Goal: Task Accomplishment & Management: Complete application form

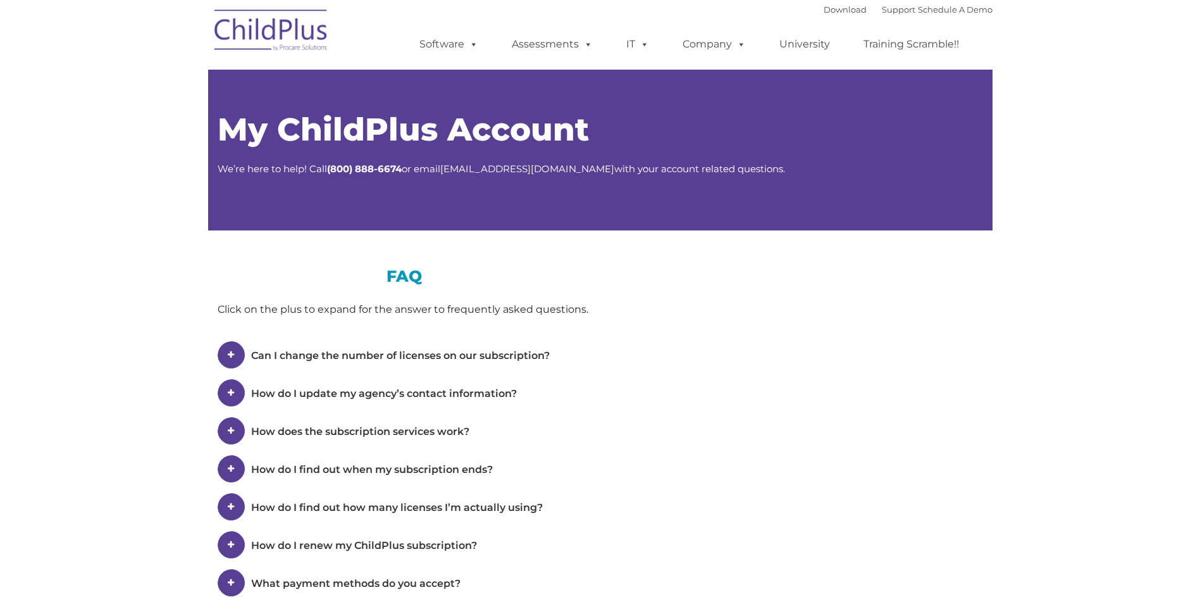
type input ""
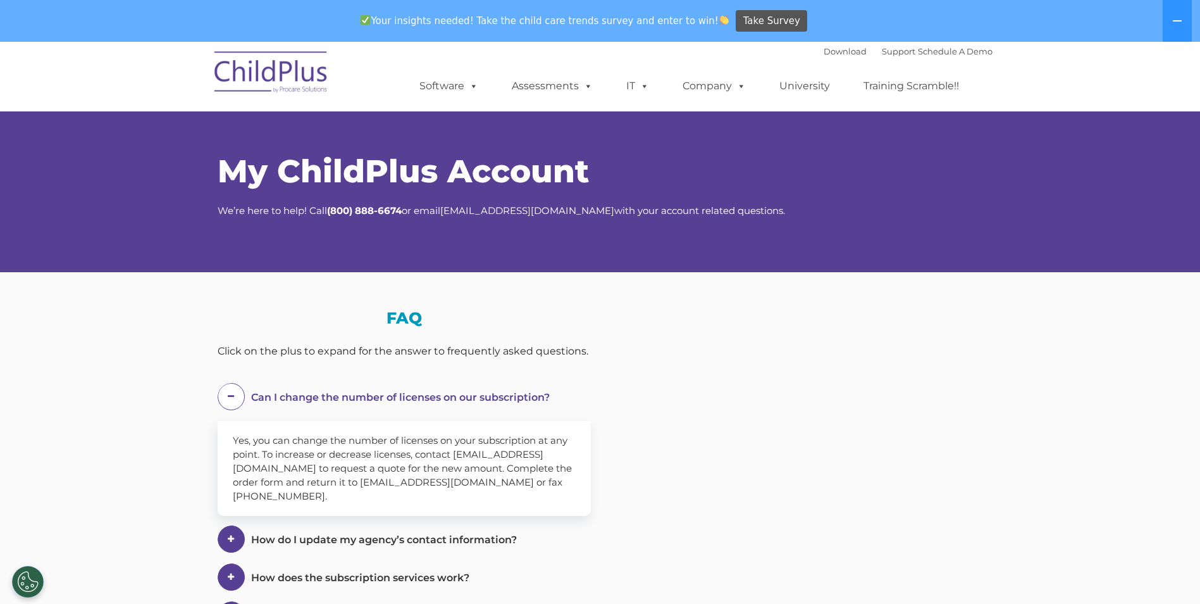
select select "MEDIUM"
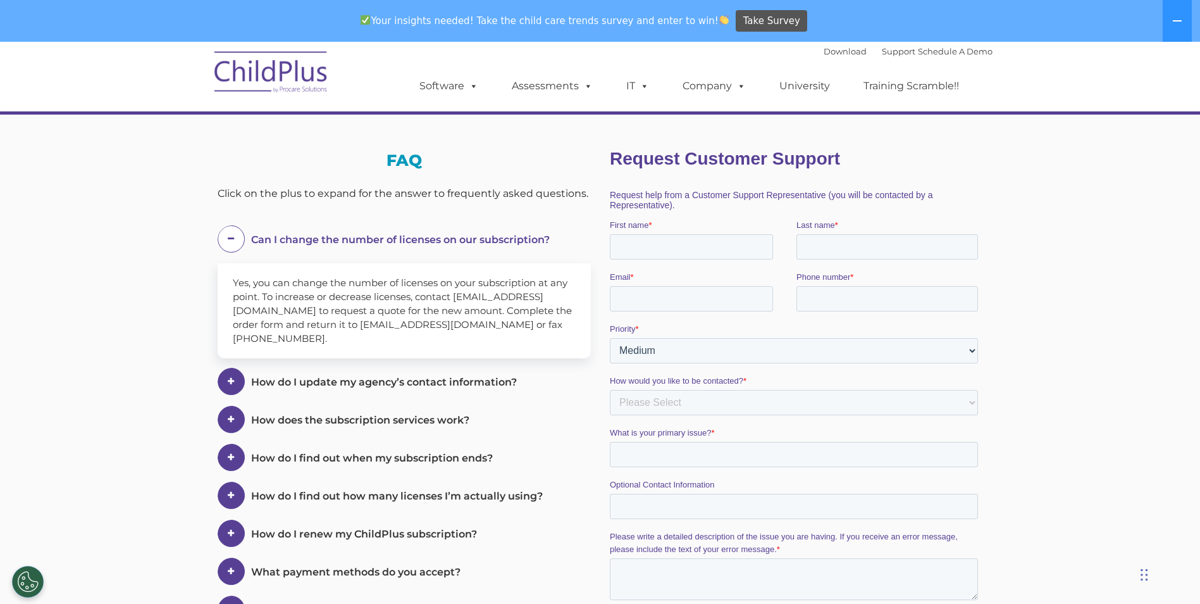
scroll to position [127, 0]
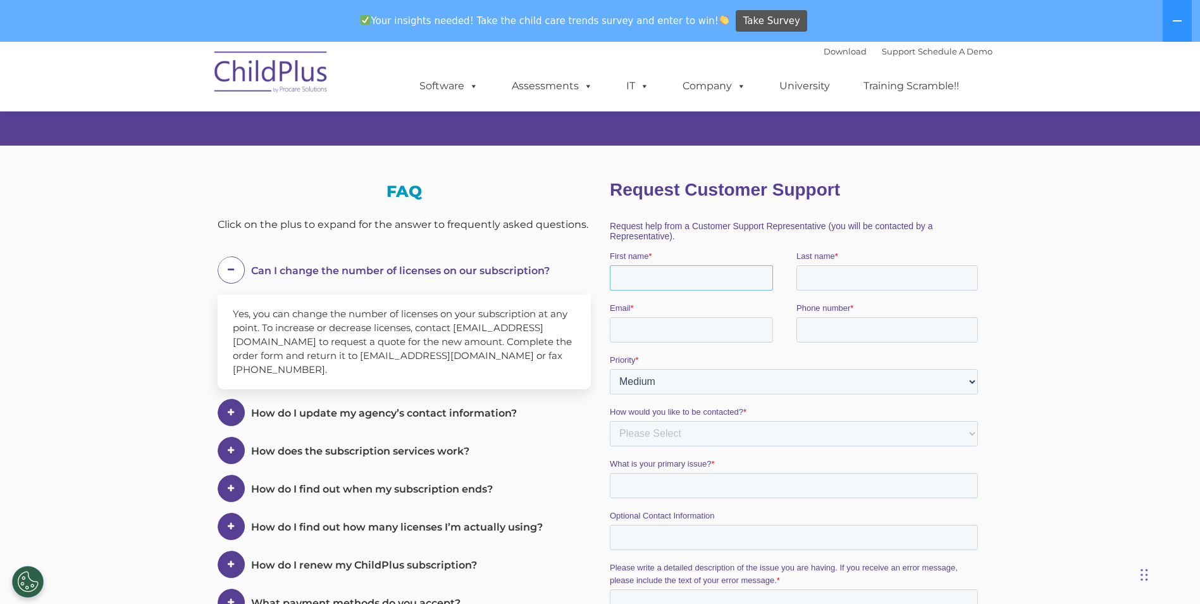
click at [723, 278] on input "First name *" at bounding box center [690, 277] width 163 height 25
type input "[PERSON_NAME]"
click at [847, 275] on input "Last name *" at bounding box center [887, 277] width 182 height 25
type input "[PERSON_NAME]"
click at [704, 330] on input "Email *" at bounding box center [690, 329] width 163 height 25
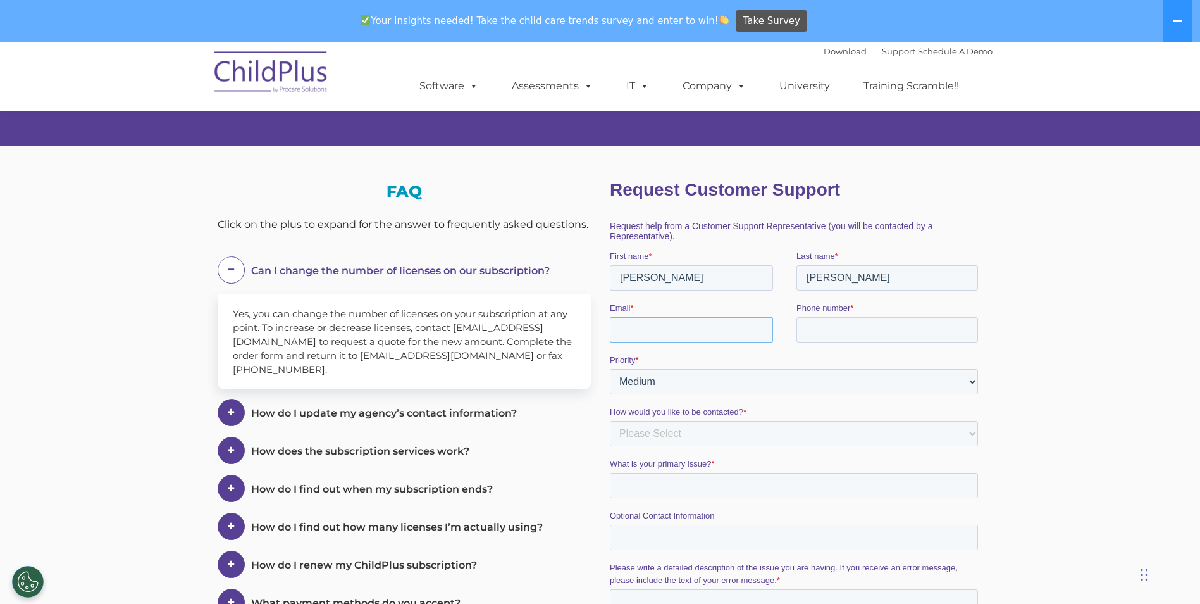
type input "[PERSON_NAME][EMAIL_ADDRESS][PERSON_NAME][DOMAIN_NAME]"
click at [869, 331] on input "Phone number *" at bounding box center [887, 329] width 182 height 25
type input "12195085532"
click at [807, 382] on select "Please Select Low Medium High" at bounding box center [793, 381] width 368 height 25
click at [609, 369] on select "Please Select Low Medium High" at bounding box center [793, 381] width 368 height 25
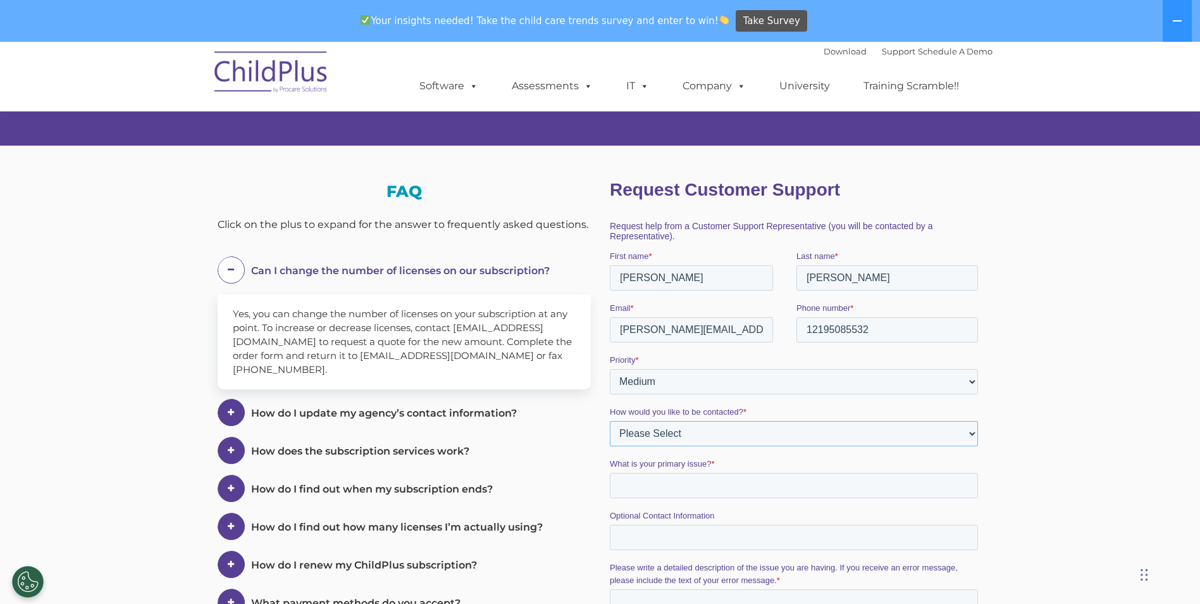
click at [791, 435] on select "Please Select Phone Email" at bounding box center [793, 433] width 368 height 25
select select "Email"
click at [609, 421] on select "Please Select Phone Email" at bounding box center [793, 433] width 368 height 25
click at [654, 490] on input "What is your primary issue? *" at bounding box center [793, 485] width 368 height 25
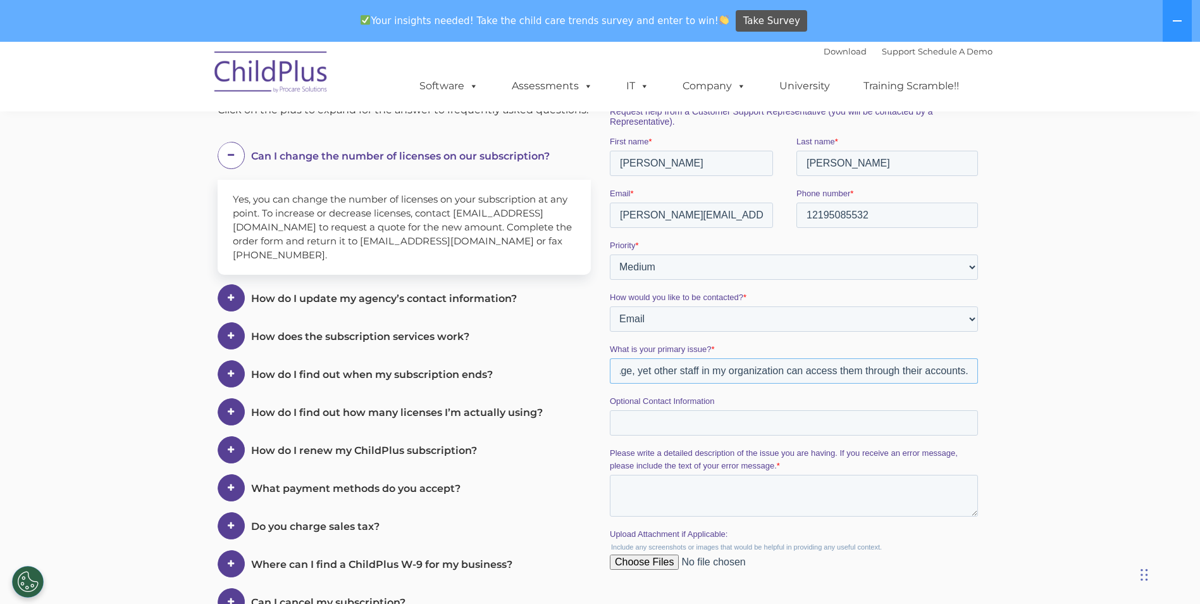
scroll to position [253, 0]
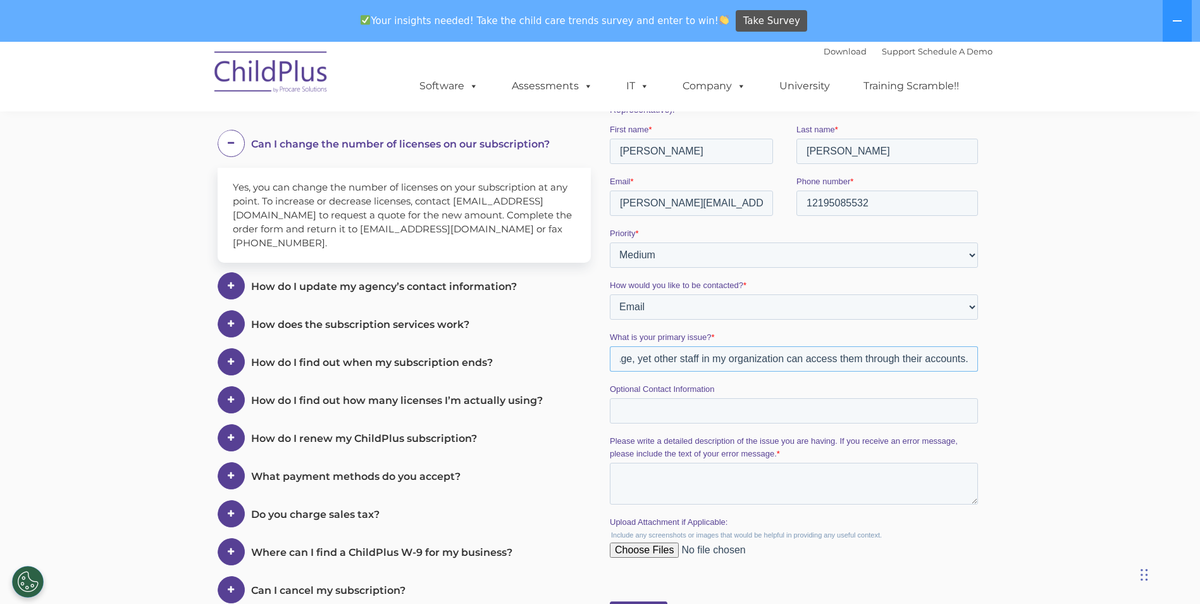
type input "I cannot access the recordings from the online Training Scramble event last wee…"
click at [671, 415] on input "Optional Contact Information" at bounding box center [793, 410] width 368 height 25
type input "you may also call me at [PHONE_NUMBER]"
click at [645, 553] on input "Upload Attachment if Applicable:" at bounding box center [793, 554] width 368 height 25
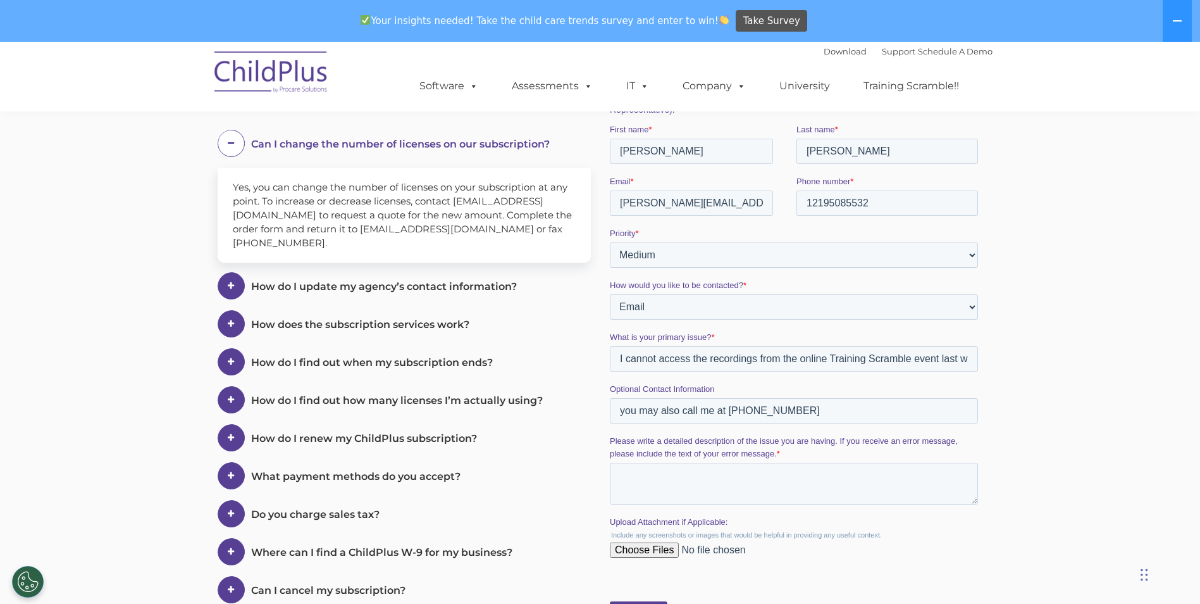
type input "C:\fakepath\Screenshot [DATE] 091839.png"
click at [664, 473] on textarea "Please write a detailed description of the issue you are having. If you receive…" at bounding box center [793, 484] width 368 height 42
type textarea "W"
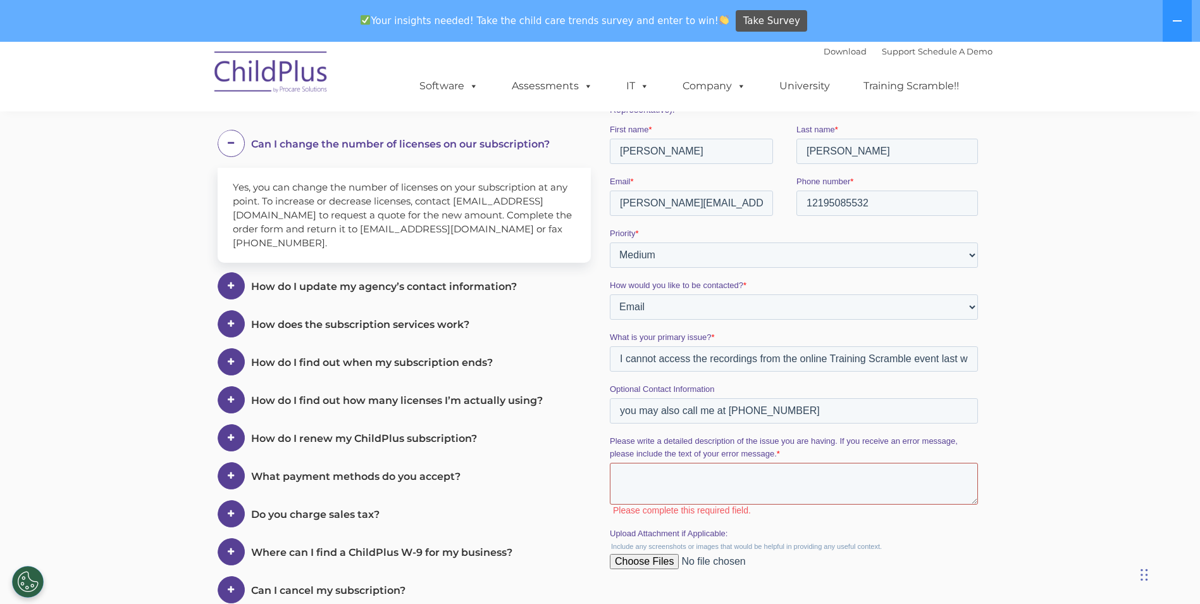
paste textarea "This isn't right We're not sure what happened here. Try refreshing the page or …"
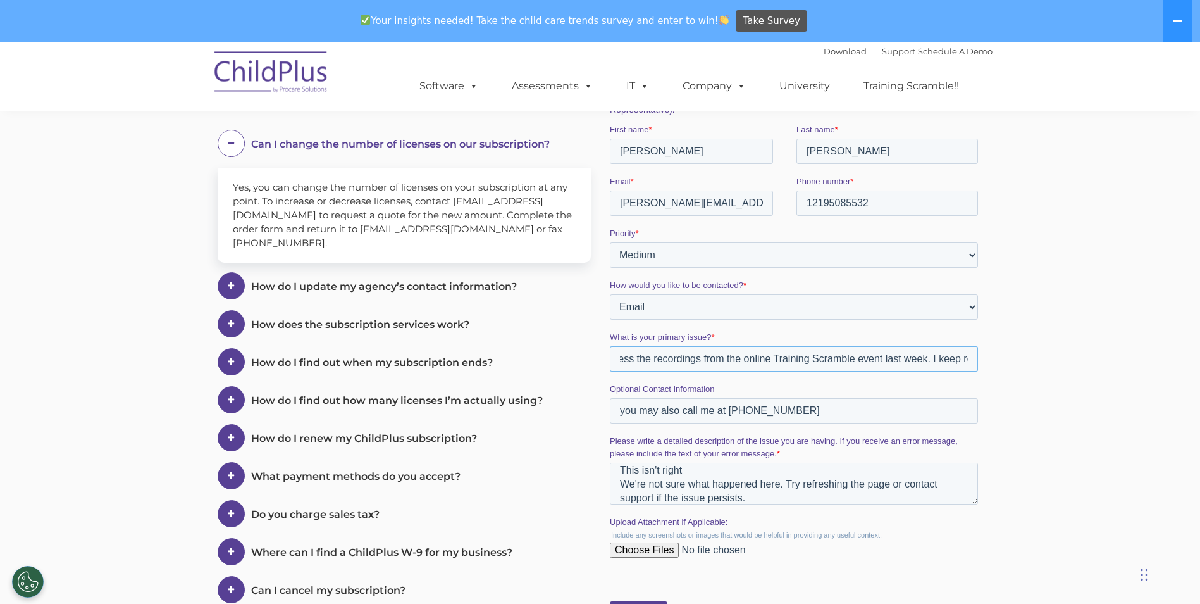
scroll to position [0, 129]
drag, startPoint x: 618, startPoint y: 357, endPoint x: 857, endPoint y: 362, distance: 239.2
click at [857, 362] on input "I cannot access the recordings from the online Training Scramble event last wee…" at bounding box center [793, 358] width 368 height 25
click at [621, 472] on textarea "This isn't right We're not sure what happened here. Try refreshing the page or …" at bounding box center [793, 484] width 368 height 42
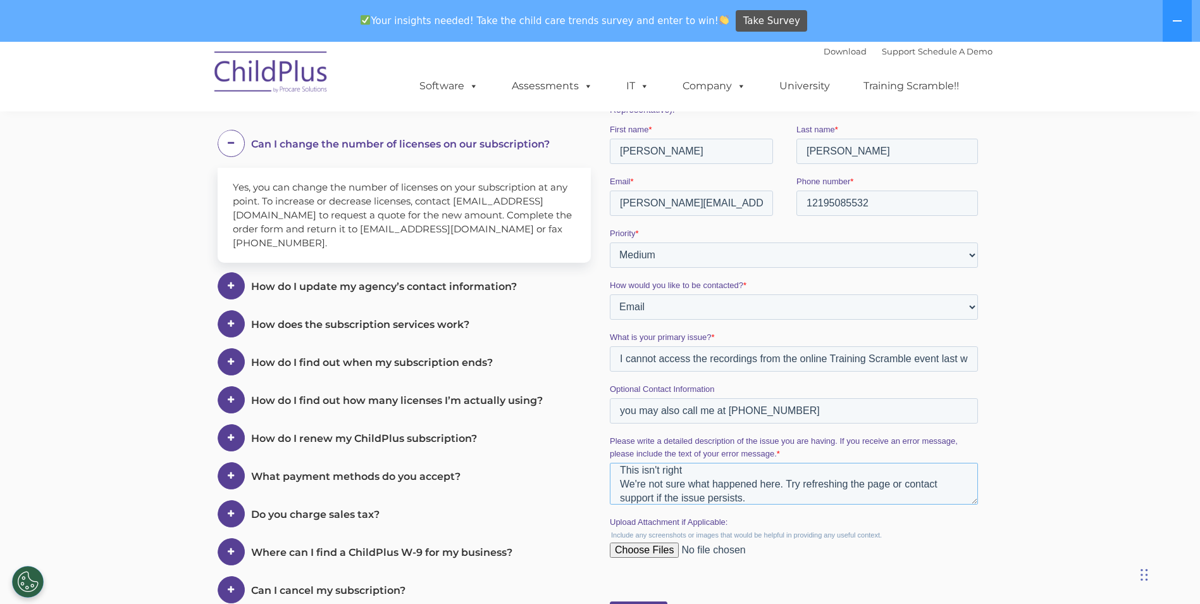
paste textarea "I cannot access the recordings from the online Training Scramble event last wee…"
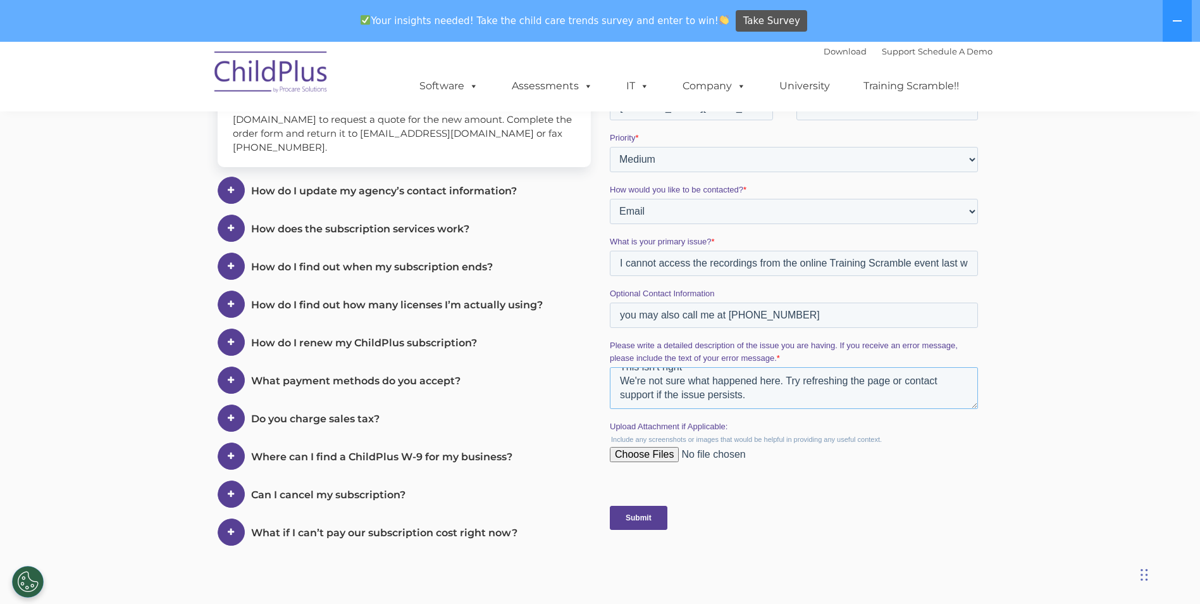
scroll to position [357, 0]
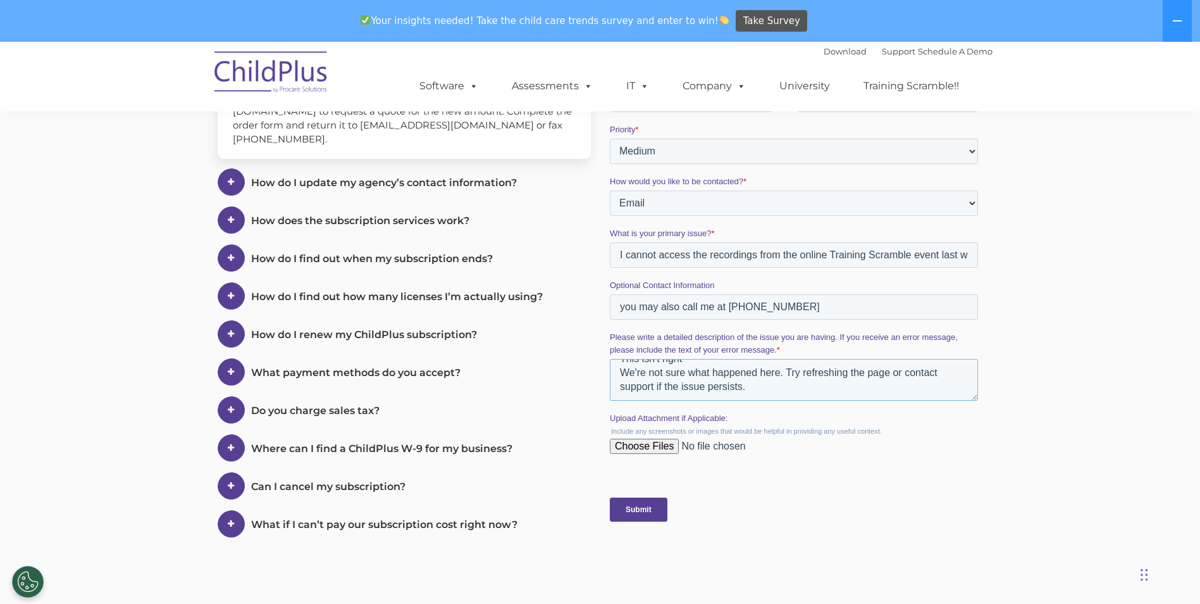
type textarea "I cannot access the recordings from the online Training Scramble event last wee…"
click at [638, 509] on input "Submit" at bounding box center [638, 509] width 58 height 24
